Goal: Task Accomplishment & Management: Use online tool/utility

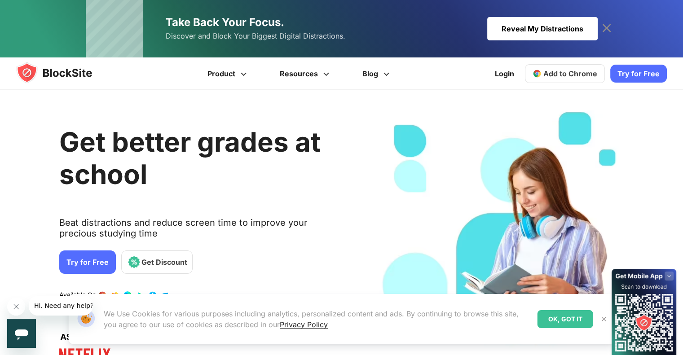
click at [549, 78] on link "Add to Chrome" at bounding box center [565, 73] width 80 height 19
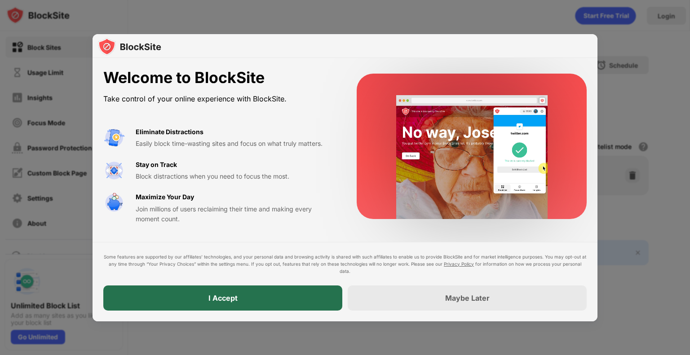
click at [197, 306] on div "I Accept" at bounding box center [222, 298] width 239 height 25
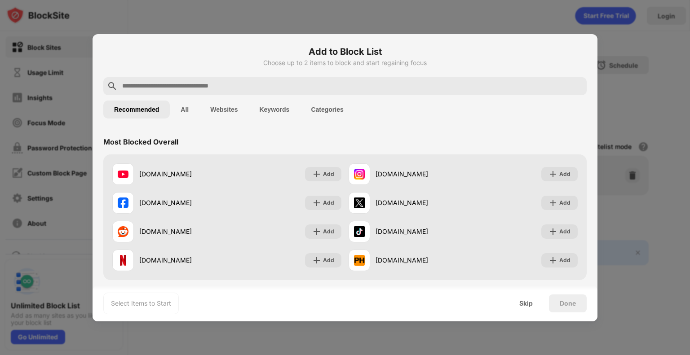
click at [301, 81] on input "text" at bounding box center [352, 86] width 462 height 11
click at [185, 84] on input "text" at bounding box center [352, 86] width 462 height 11
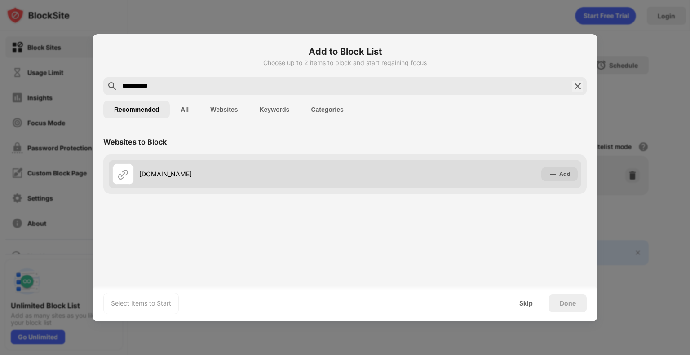
click at [176, 180] on div "[DOMAIN_NAME]" at bounding box center [228, 175] width 233 height 22
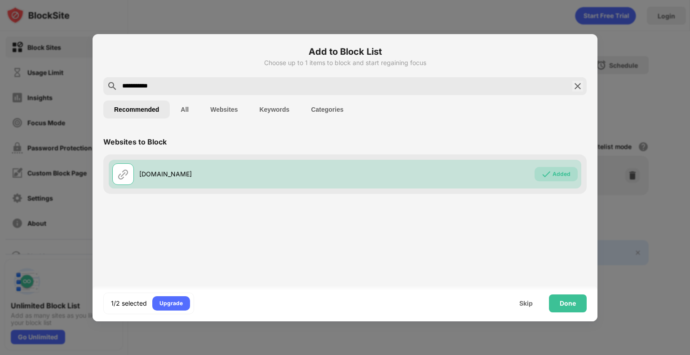
click at [166, 88] on input "**********" at bounding box center [344, 86] width 447 height 11
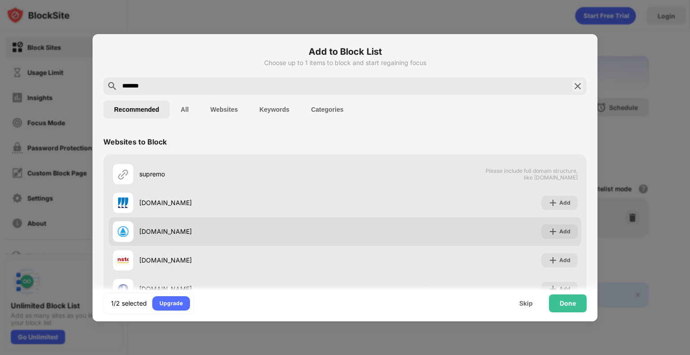
type input "*******"
click at [178, 230] on div "[DOMAIN_NAME]" at bounding box center [242, 231] width 206 height 9
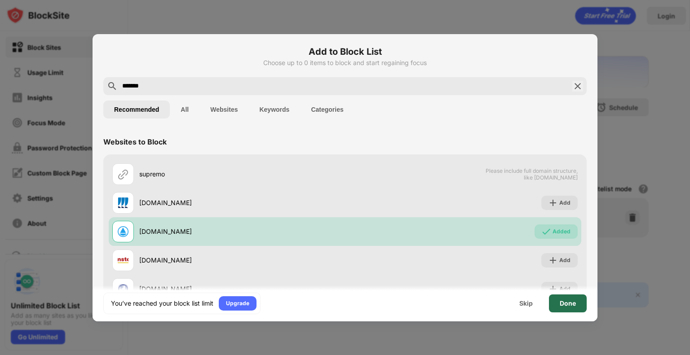
click at [576, 302] on div "Done" at bounding box center [568, 304] width 38 height 18
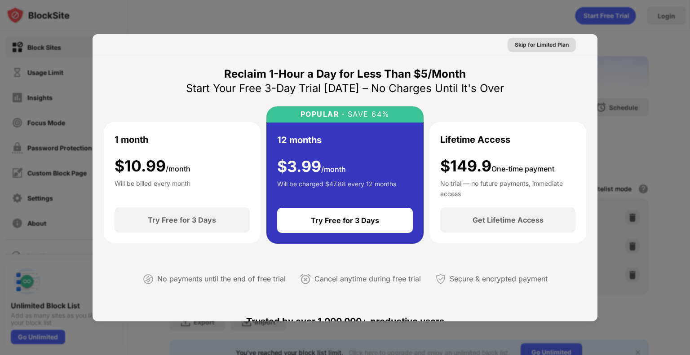
click at [552, 43] on div "Skip for Limited Plan" at bounding box center [542, 44] width 54 height 9
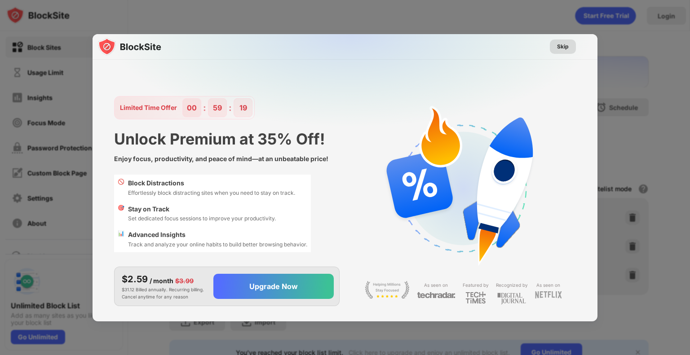
click at [560, 46] on div "Skip" at bounding box center [563, 46] width 12 height 9
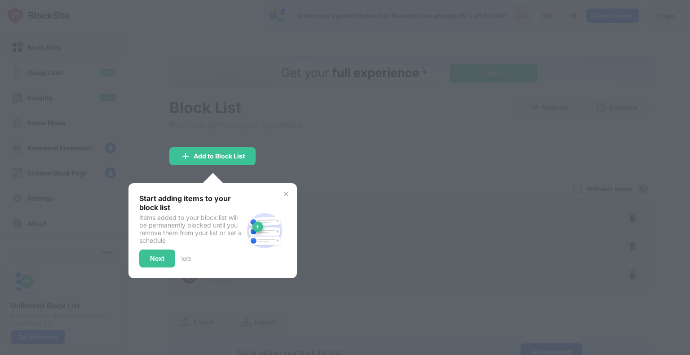
click at [287, 195] on img at bounding box center [286, 193] width 7 height 7
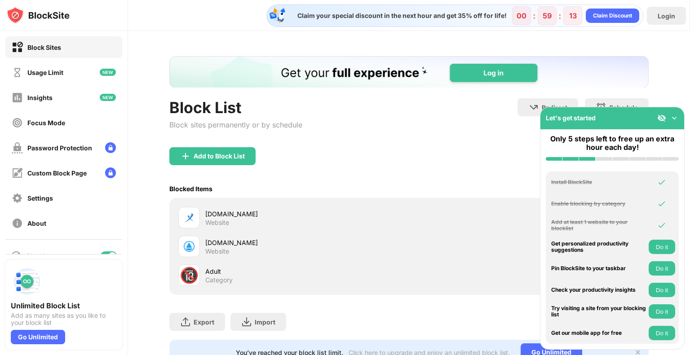
click at [677, 118] on img at bounding box center [674, 118] width 9 height 9
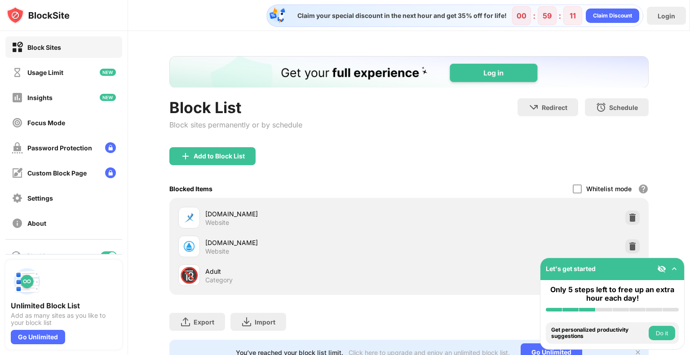
scroll to position [41, 0]
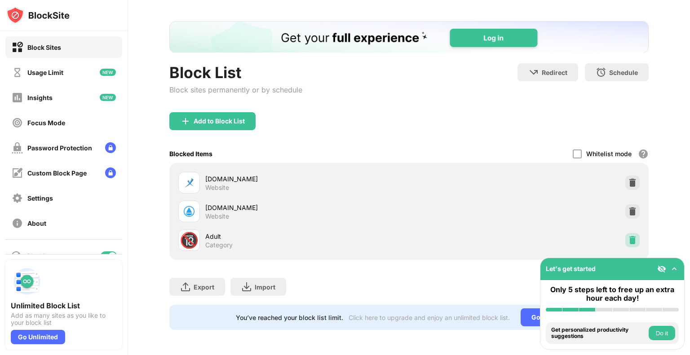
click at [628, 236] on img at bounding box center [632, 240] width 9 height 9
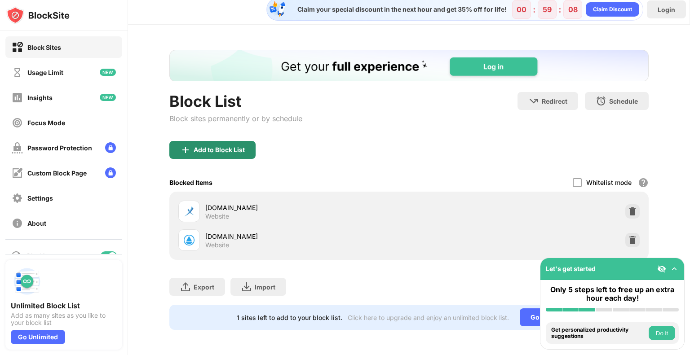
click at [189, 147] on img at bounding box center [185, 150] width 11 height 11
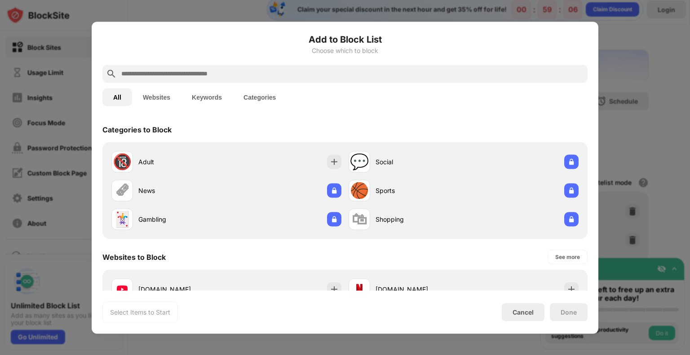
click at [214, 73] on input "text" at bounding box center [352, 73] width 464 height 11
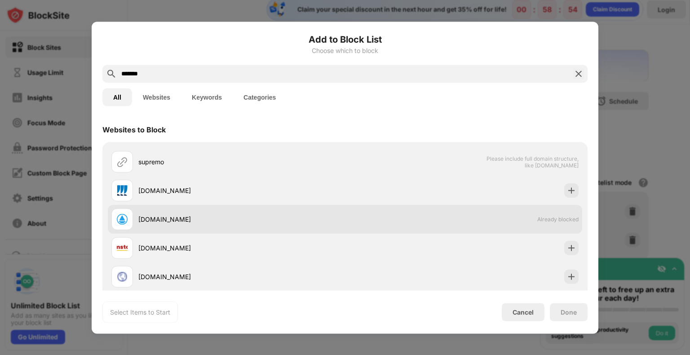
type input "*******"
click at [155, 214] on div "[DOMAIN_NAME]" at bounding box center [228, 219] width 234 height 22
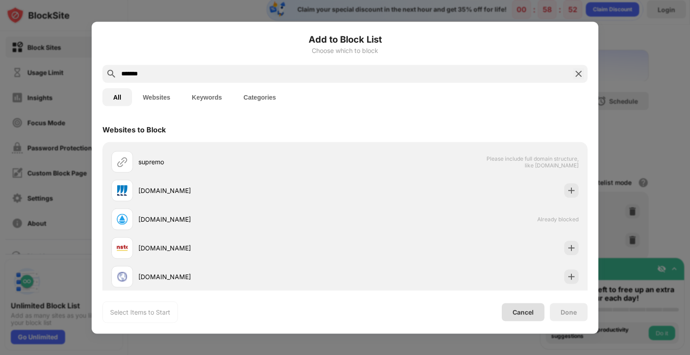
click at [531, 313] on div "Cancel" at bounding box center [523, 313] width 21 height 8
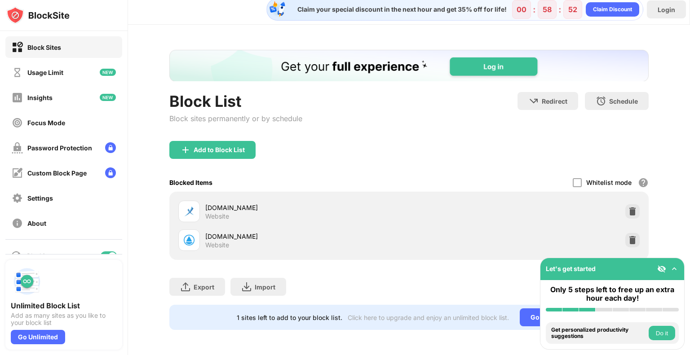
click at [531, 313] on div "Cancel" at bounding box center [523, 313] width 21 height 8
click at [184, 145] on img at bounding box center [185, 150] width 11 height 11
click at [184, 140] on body "Block Sites Usage Limit Insights Focus Mode Password Protection Custom Block Pa…" at bounding box center [345, 177] width 690 height 355
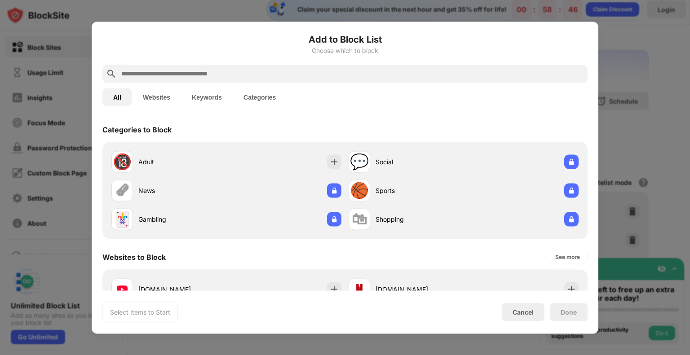
click at [146, 76] on input "text" at bounding box center [352, 73] width 464 height 11
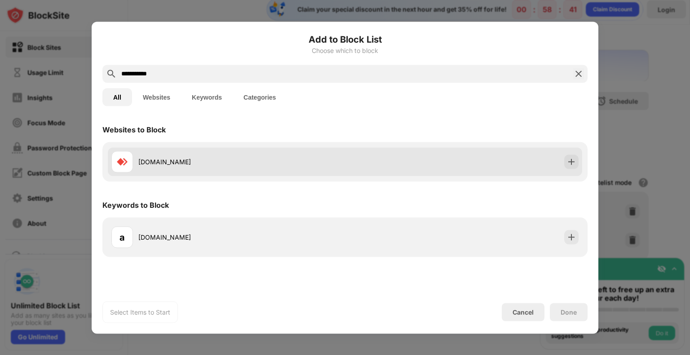
type input "**********"
click at [154, 167] on div "[DOMAIN_NAME]" at bounding box center [228, 162] width 234 height 22
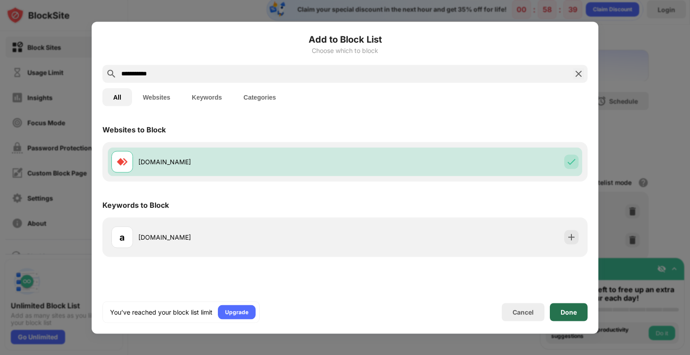
click at [571, 315] on div "Done" at bounding box center [569, 312] width 16 height 7
